Goal: Task Accomplishment & Management: Manage account settings

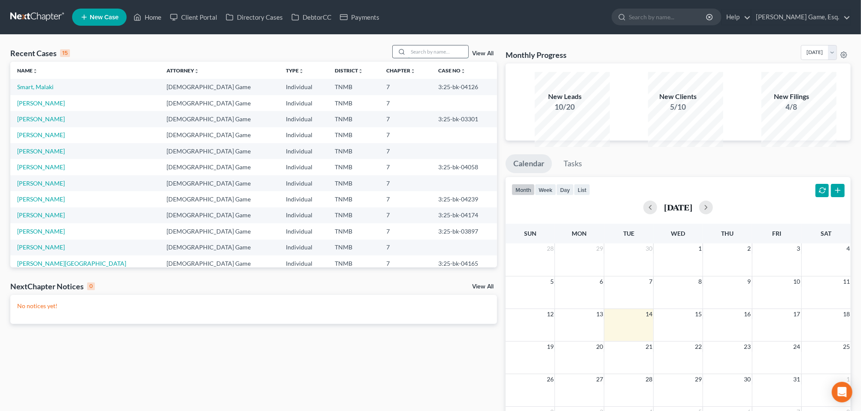
click at [414, 58] on input "search" at bounding box center [438, 51] width 60 height 12
type input "[PERSON_NAME]"
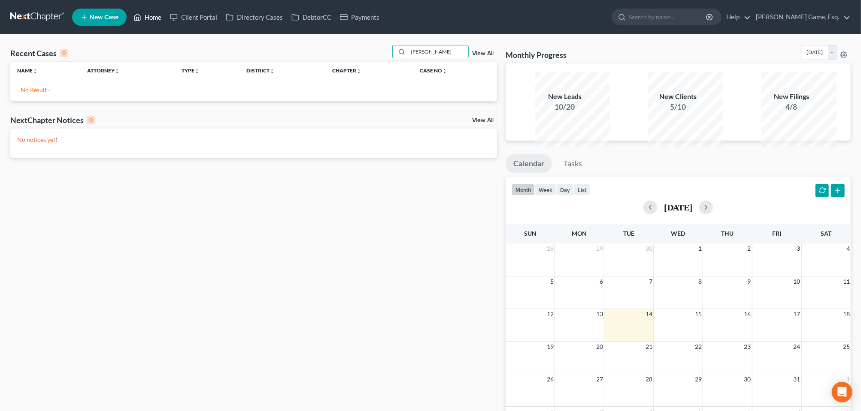
click at [166, 15] on link "Home" at bounding box center [147, 16] width 36 height 15
click at [166, 21] on link "Home" at bounding box center [147, 16] width 36 height 15
drag, startPoint x: 415, startPoint y: 64, endPoint x: 374, endPoint y: 70, distance: 41.6
click at [392, 58] on div "[PERSON_NAME]" at bounding box center [430, 51] width 76 height 13
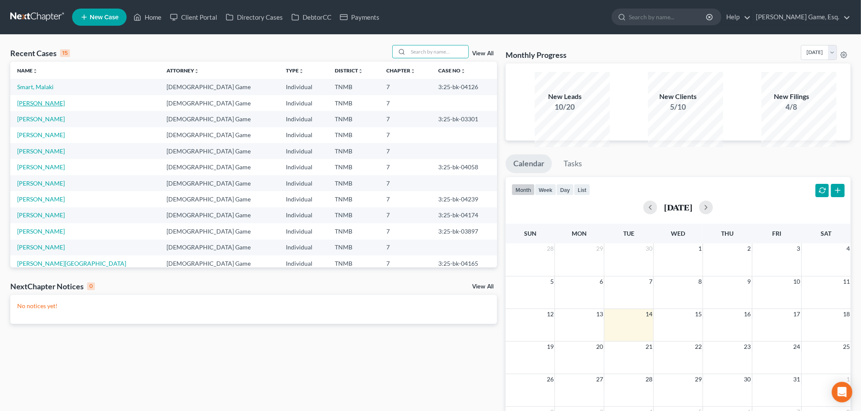
click at [51, 107] on link "[PERSON_NAME]" at bounding box center [41, 103] width 48 height 7
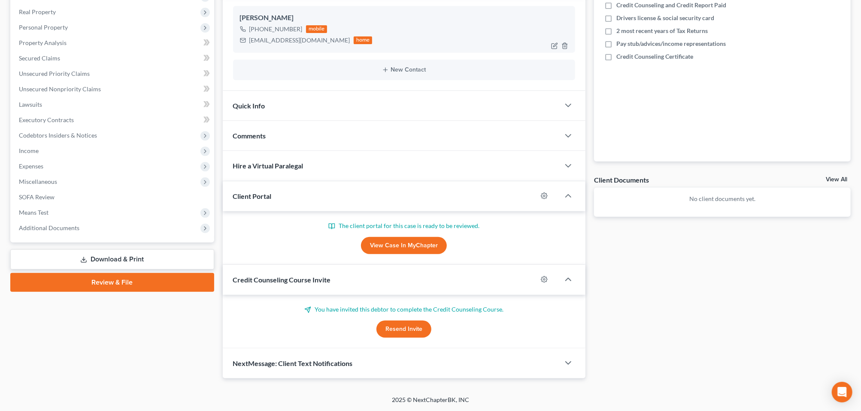
scroll to position [215, 0]
click at [63, 232] on span "Additional Documents" at bounding box center [49, 227] width 60 height 7
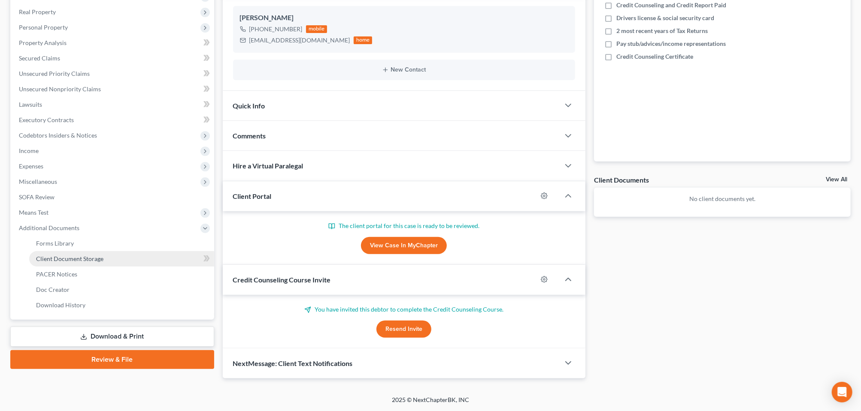
click at [78, 263] on span "Client Document Storage" at bounding box center [69, 258] width 67 height 7
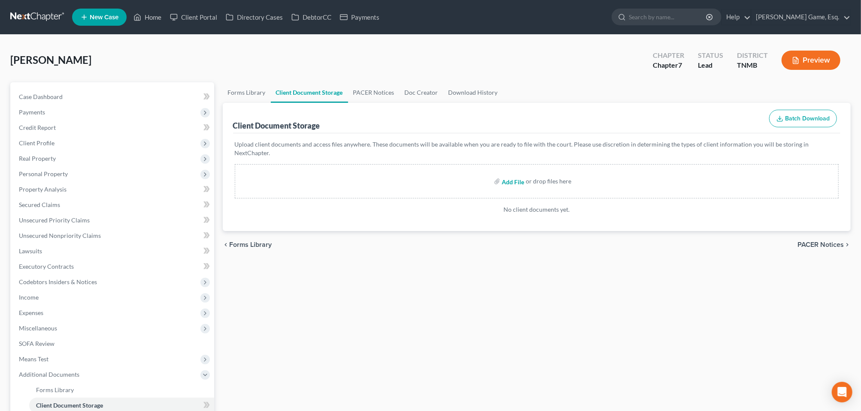
click at [504, 189] on input "file" at bounding box center [512, 181] width 21 height 15
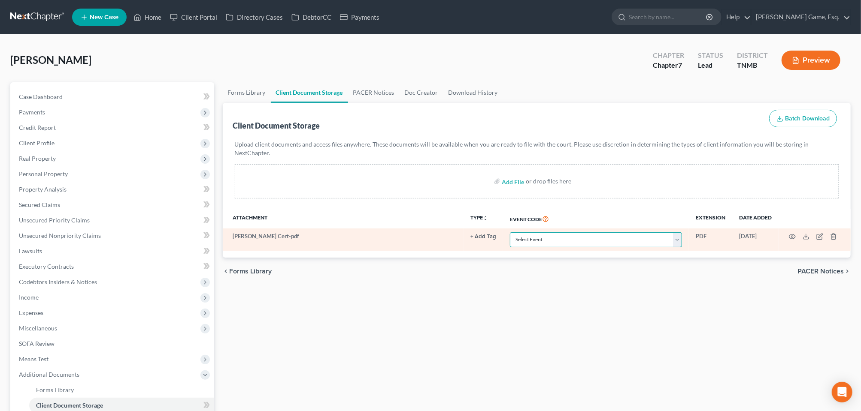
click at [637, 248] on select "Select Event Certificate of Credit Counseling Briefing (Debtor Only) Certificat…" at bounding box center [596, 240] width 172 height 15
select select "0"
click at [510, 248] on select "Select Event Certificate of Credit Counseling Briefing (Debtor Only) Certificat…" at bounding box center [596, 240] width 172 height 15
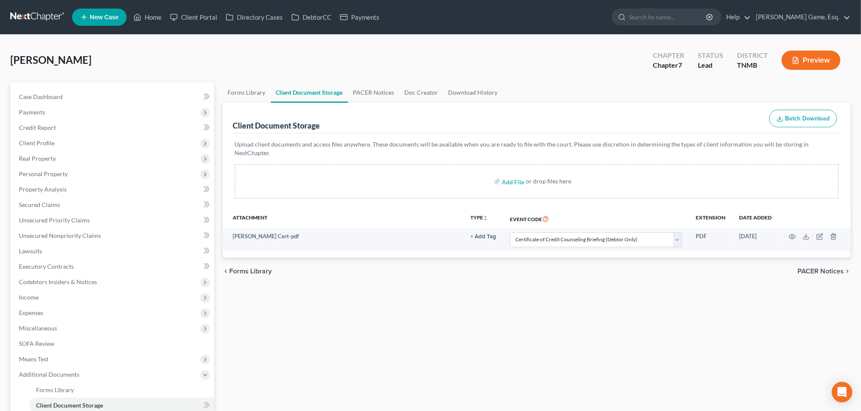
click at [418, 356] on div "Forms Library Client Document Storage PACER Notices Doc Creator Download Histor…" at bounding box center [536, 299] width 637 height 434
